Goal: Use online tool/utility: Utilize a website feature to perform a specific function

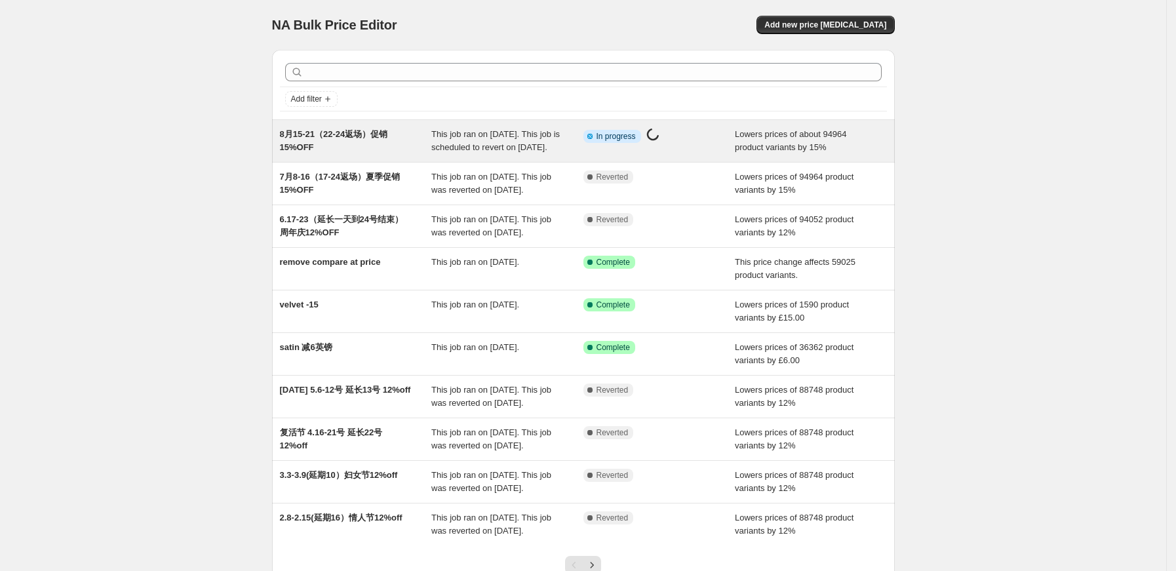
click at [531, 132] on span "This job ran on [DATE]. This job is scheduled to revert on [DATE]." at bounding box center [496, 140] width 129 height 23
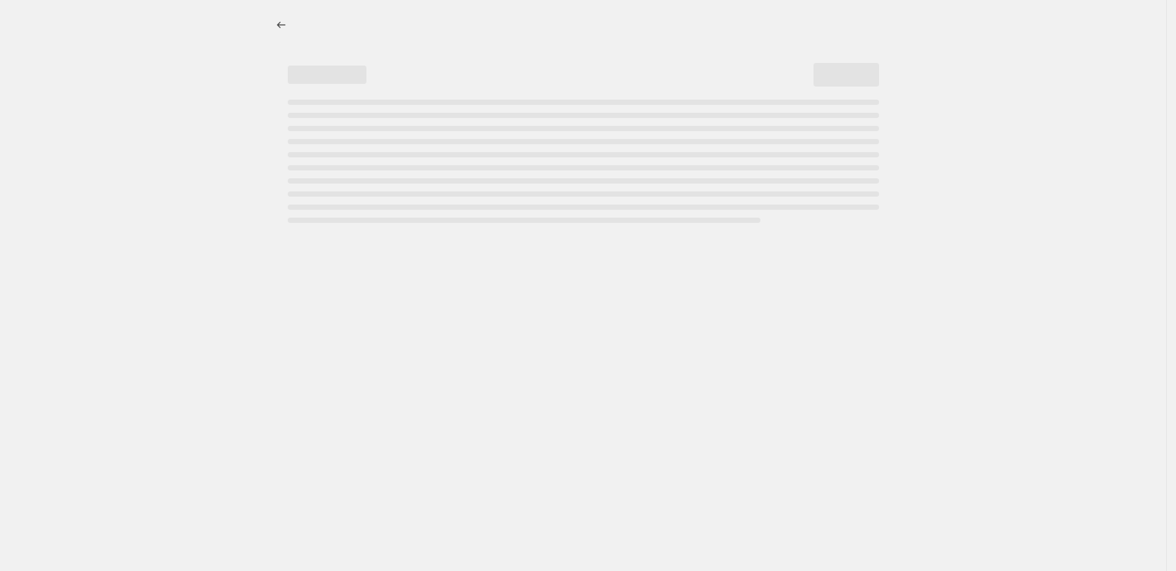
select select "percentage"
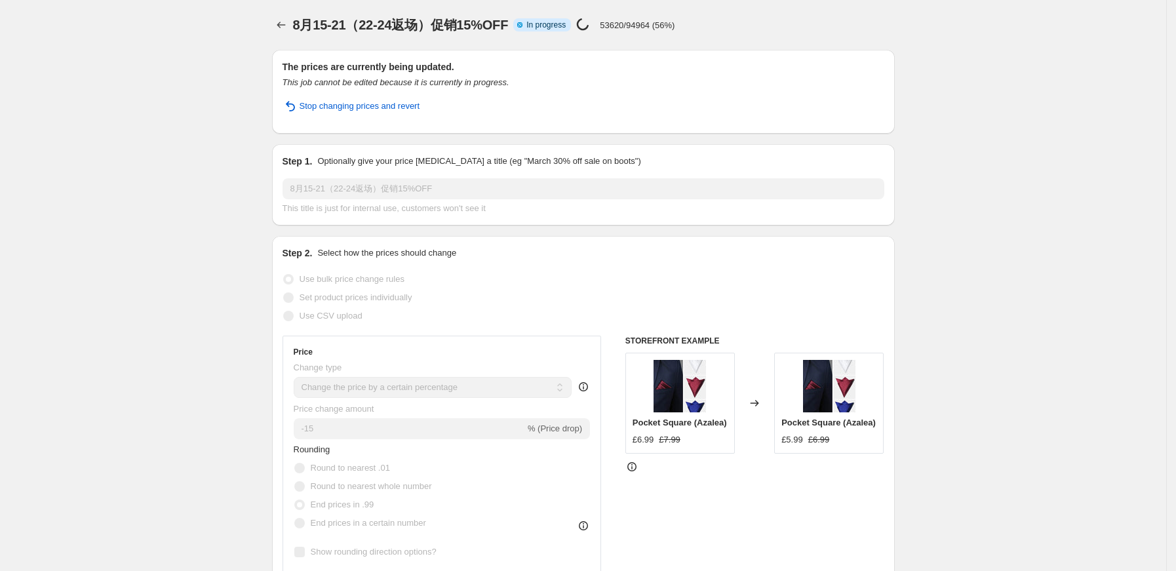
click at [277, 16] on div at bounding box center [282, 25] width 21 height 18
click at [282, 24] on icon "Price change jobs" at bounding box center [281, 24] width 13 height 13
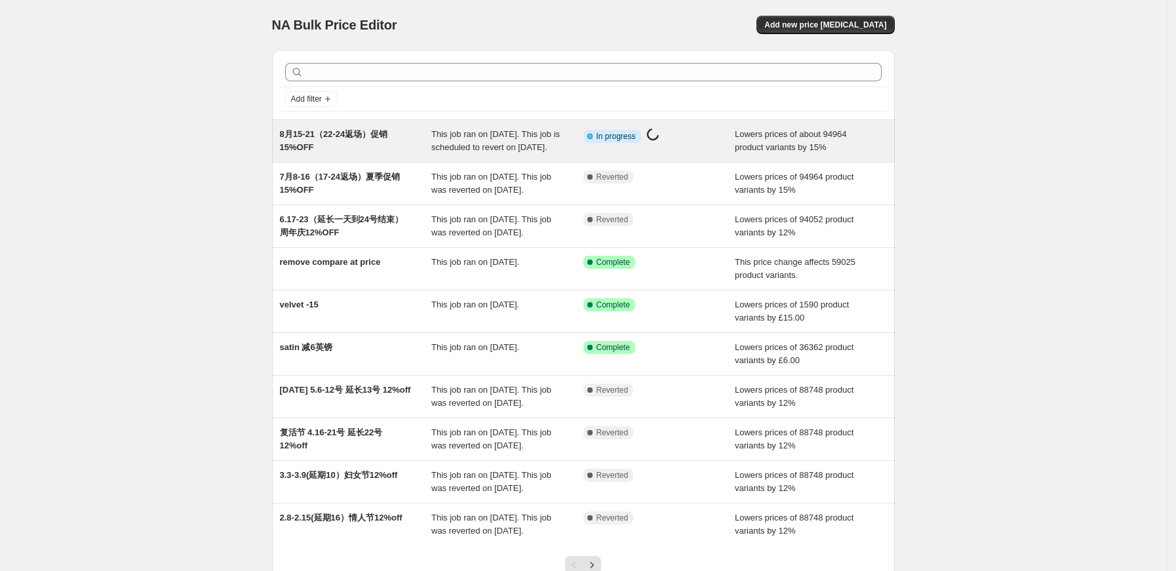
click at [428, 136] on div "8月15-21（22-24返场）促销15%OFF" at bounding box center [356, 141] width 152 height 26
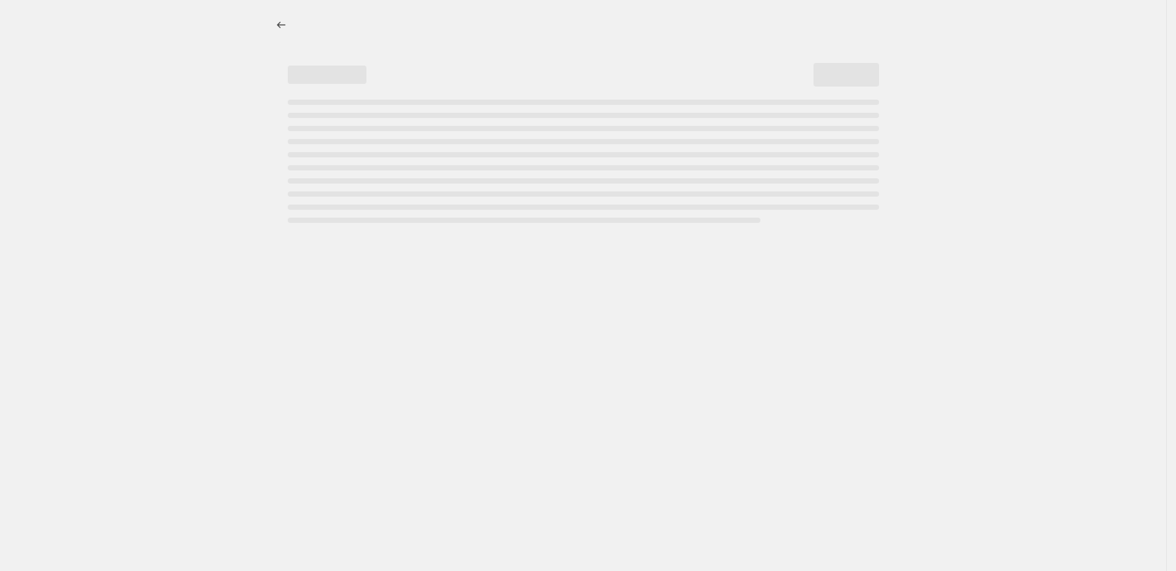
select select "percentage"
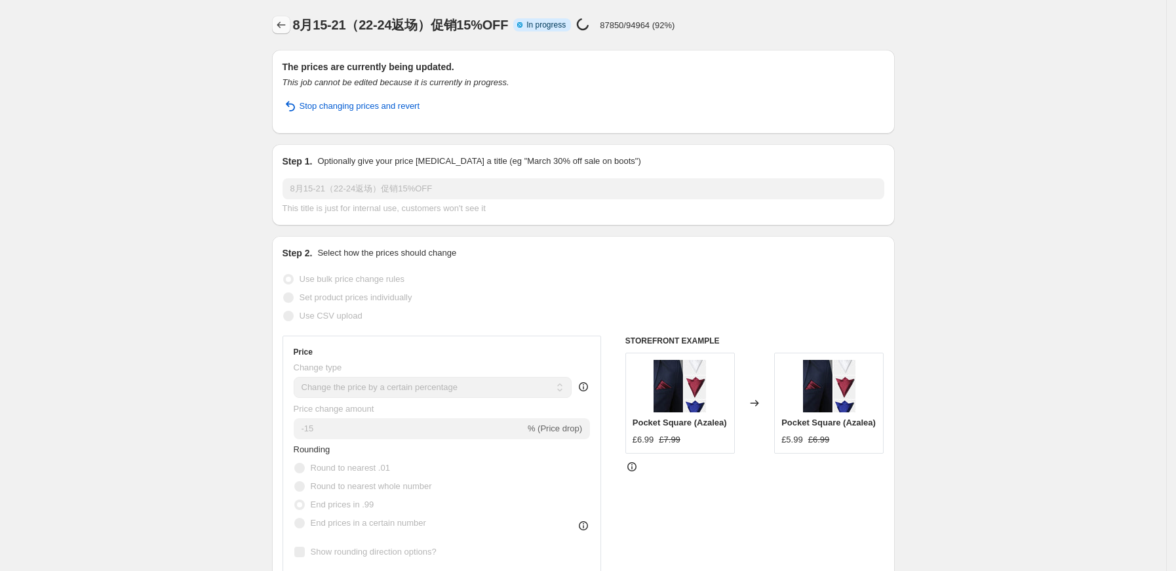
click at [283, 18] on icon "Price change jobs" at bounding box center [281, 24] width 13 height 13
